Goal: Transaction & Acquisition: Subscribe to service/newsletter

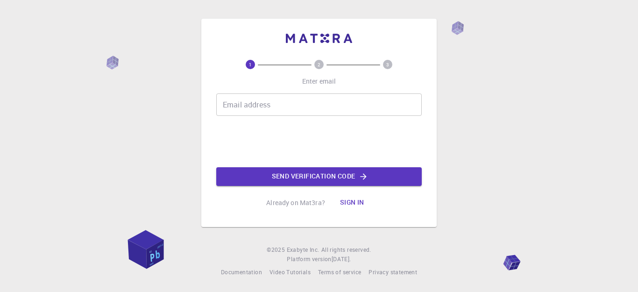
click at [264, 99] on input "Email address" at bounding box center [319, 104] width 206 height 22
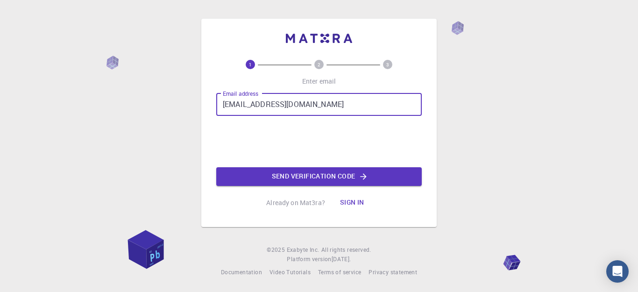
click at [283, 106] on input "[EMAIL_ADDRESS][DOMAIN_NAME]" at bounding box center [319, 104] width 206 height 22
type input "[EMAIL_ADDRESS][DOMAIN_NAME]"
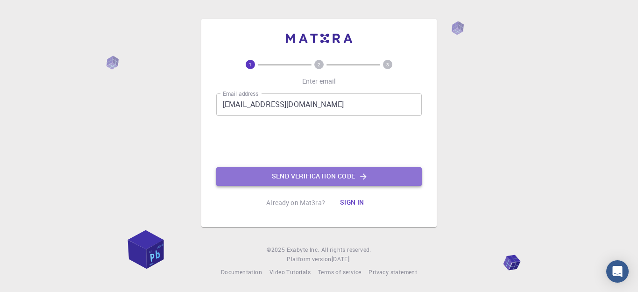
click at [300, 174] on button "Send verification code" at bounding box center [319, 176] width 206 height 19
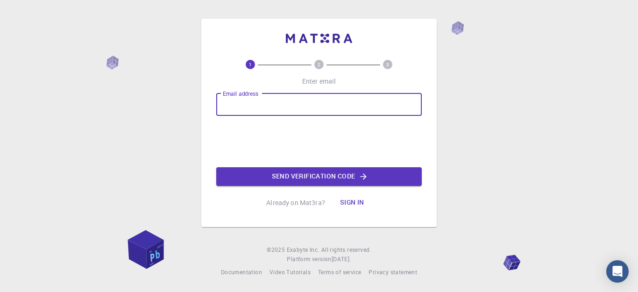
click at [280, 103] on input "Email address" at bounding box center [319, 104] width 206 height 22
click at [280, 100] on input "[EMAIL_ADDRESS][DOMAIN_NAME]" at bounding box center [319, 104] width 206 height 22
type input "[EMAIL_ADDRESS][DOMAIN_NAME]"
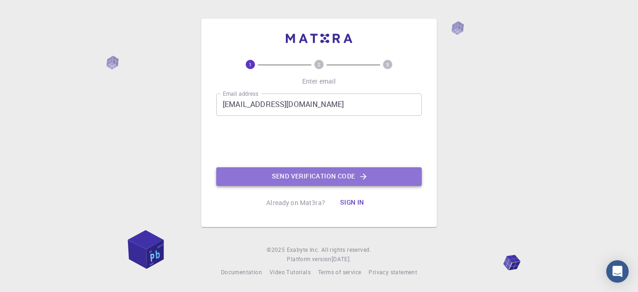
click at [297, 178] on button "Send verification code" at bounding box center [319, 176] width 206 height 19
